Goal: Find specific page/section: Find specific page/section

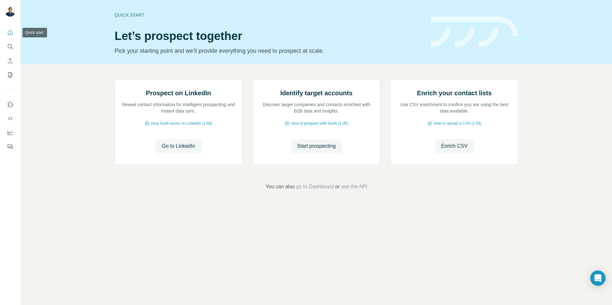
click at [12, 34] on icon "Quick start" at bounding box center [10, 32] width 6 height 6
click at [10, 63] on icon "Enrich CSV" at bounding box center [10, 61] width 6 height 6
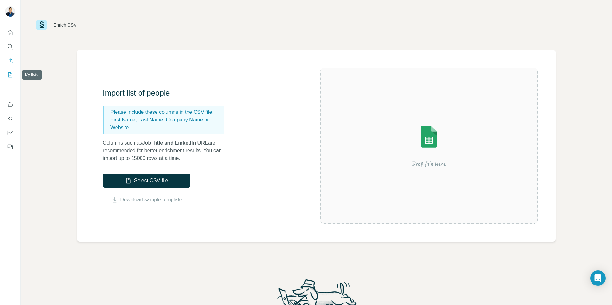
click at [10, 79] on button "My lists" at bounding box center [10, 75] width 10 height 12
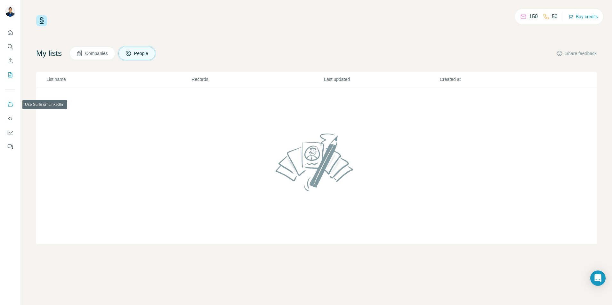
click at [13, 107] on icon "Use Surfe on LinkedIn" at bounding box center [10, 104] width 6 height 6
